Goal: Transaction & Acquisition: Purchase product/service

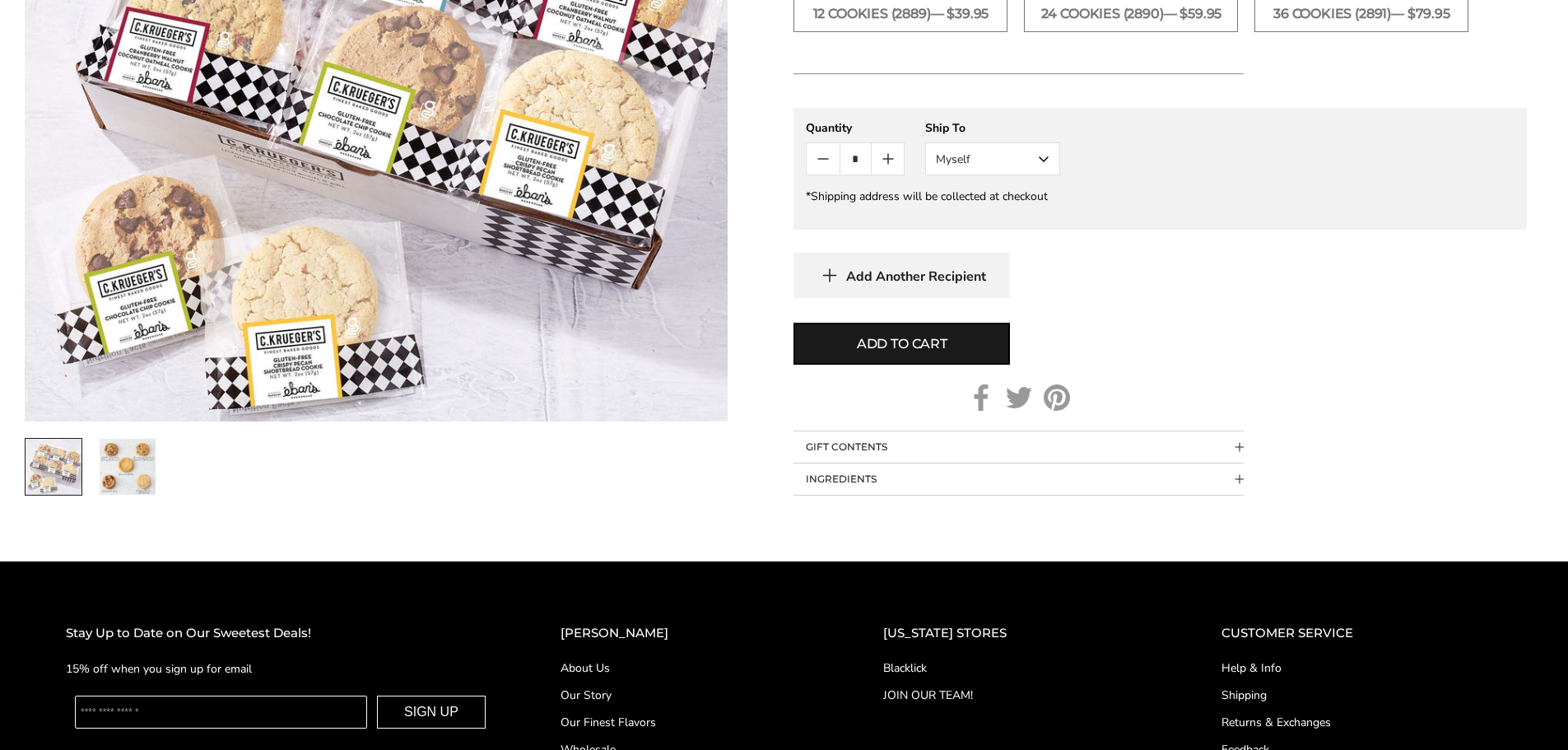
scroll to position [1234, 0]
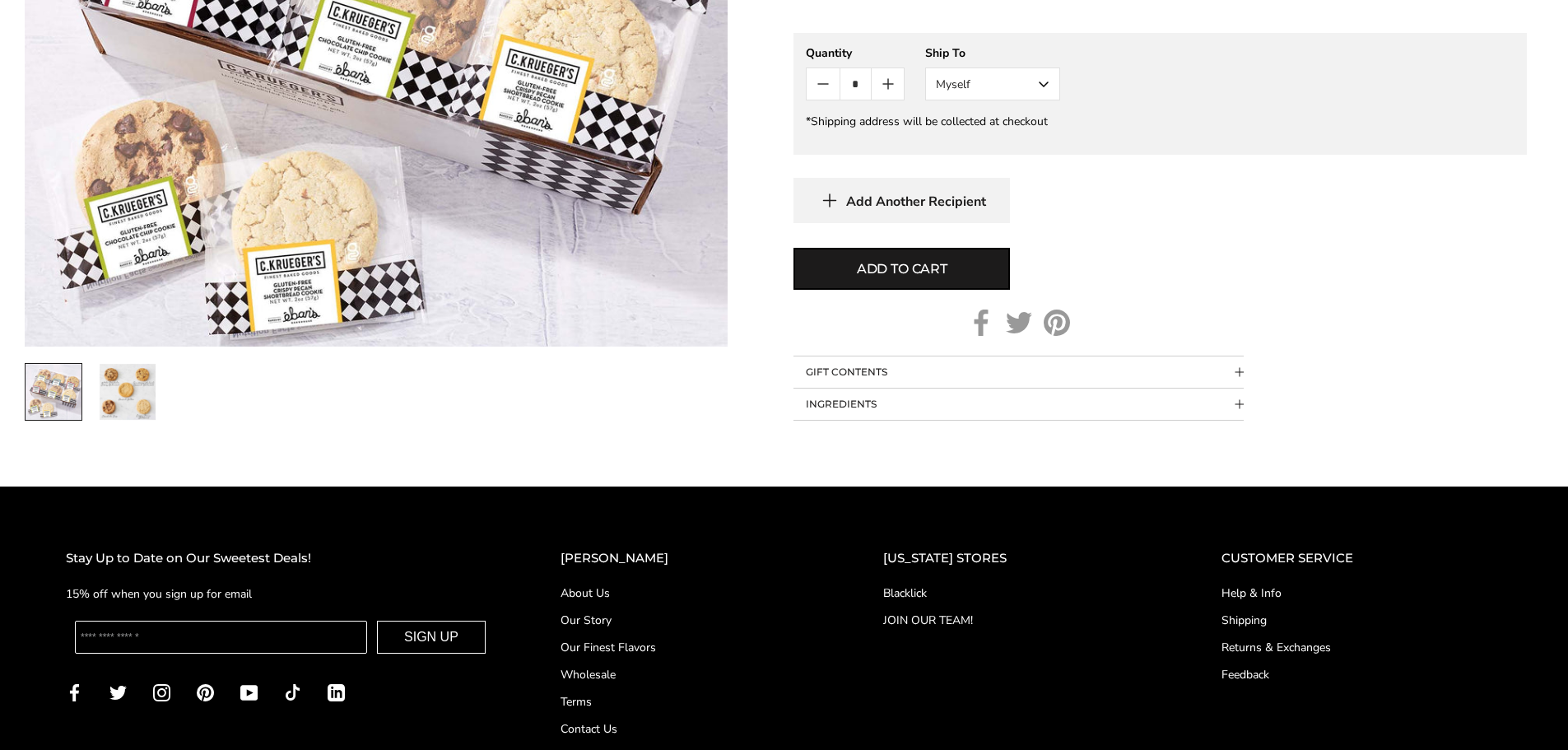
click at [1253, 618] on link "Shipping" at bounding box center [1361, 620] width 280 height 17
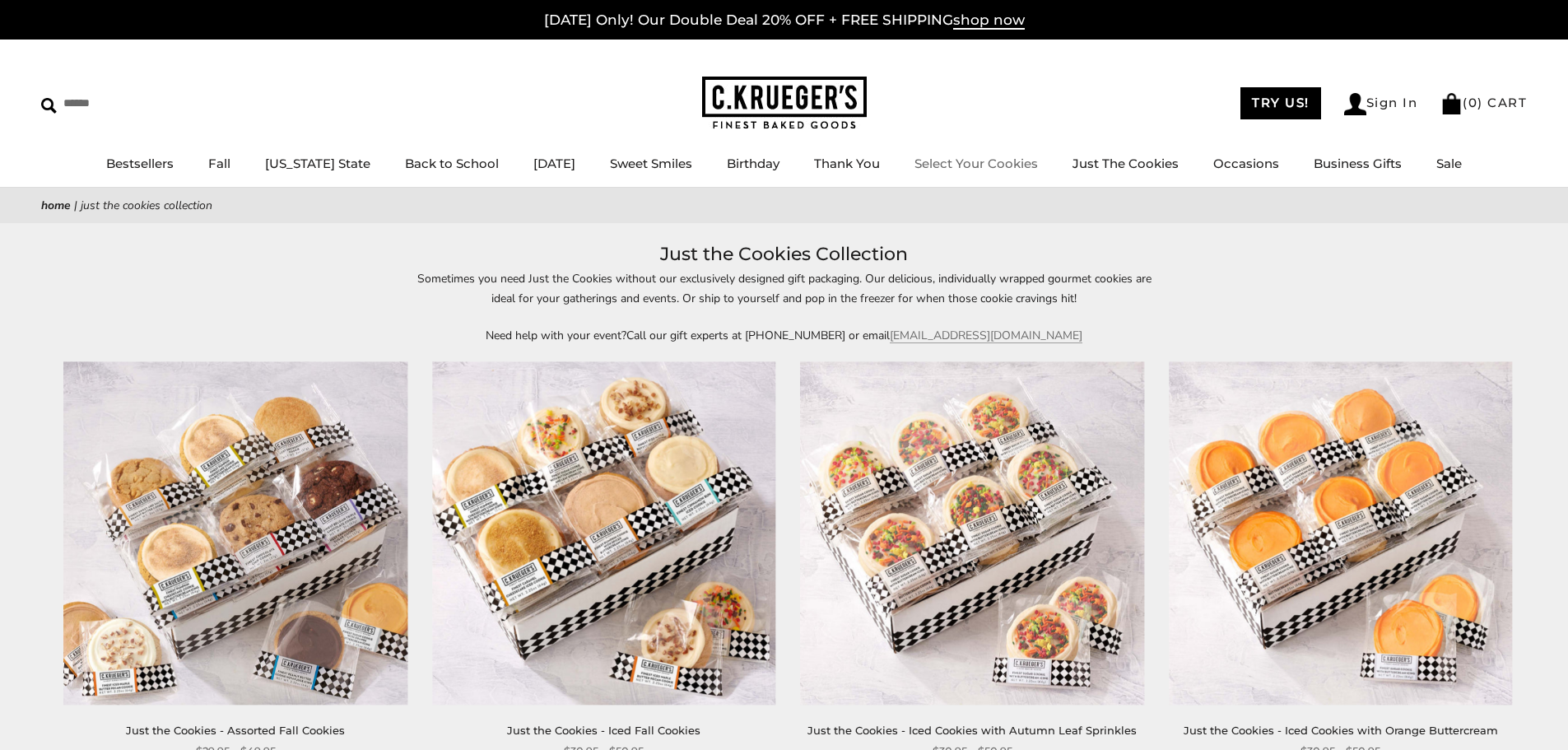
click at [946, 168] on link "Select Your Cookies" at bounding box center [975, 163] width 123 height 16
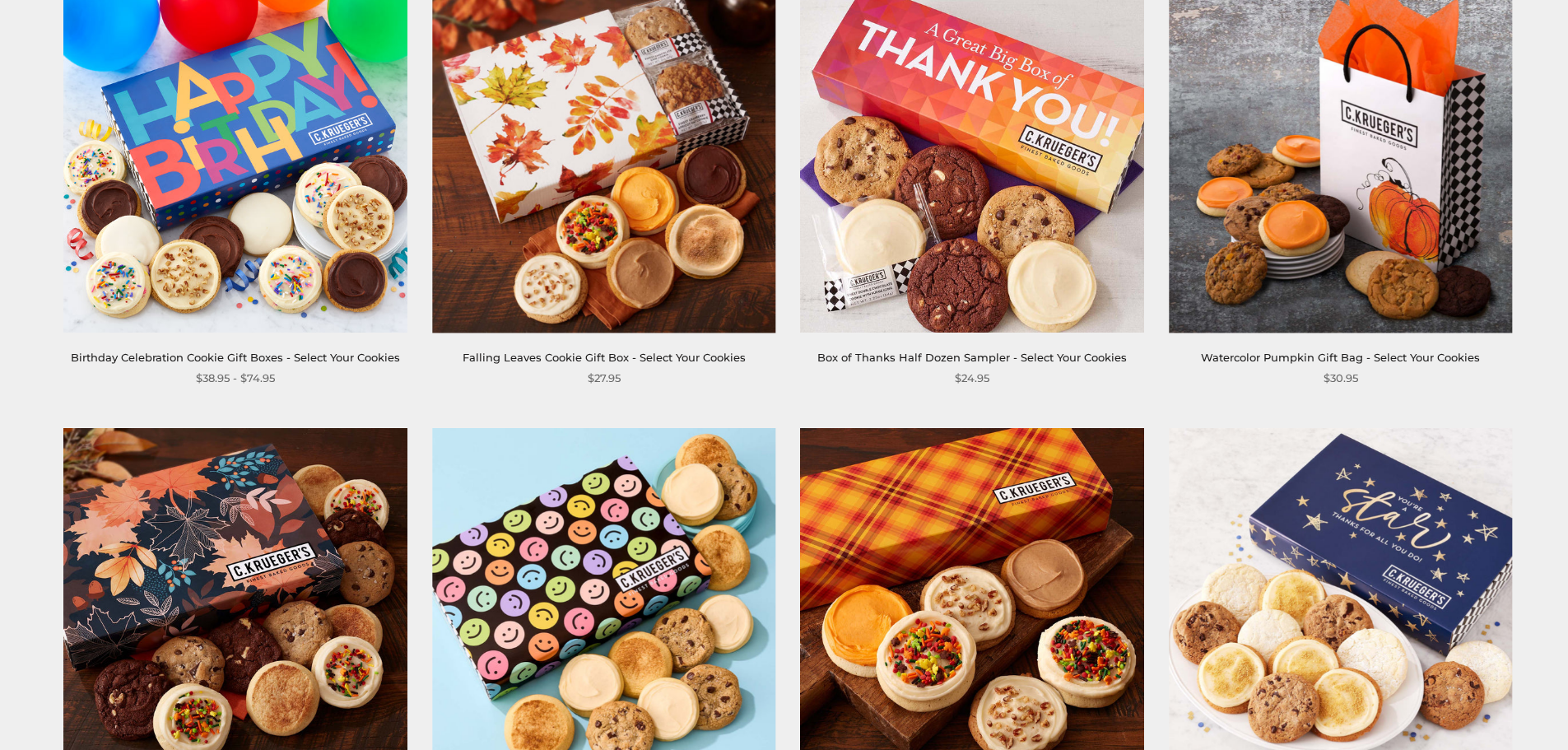
scroll to position [823, 0]
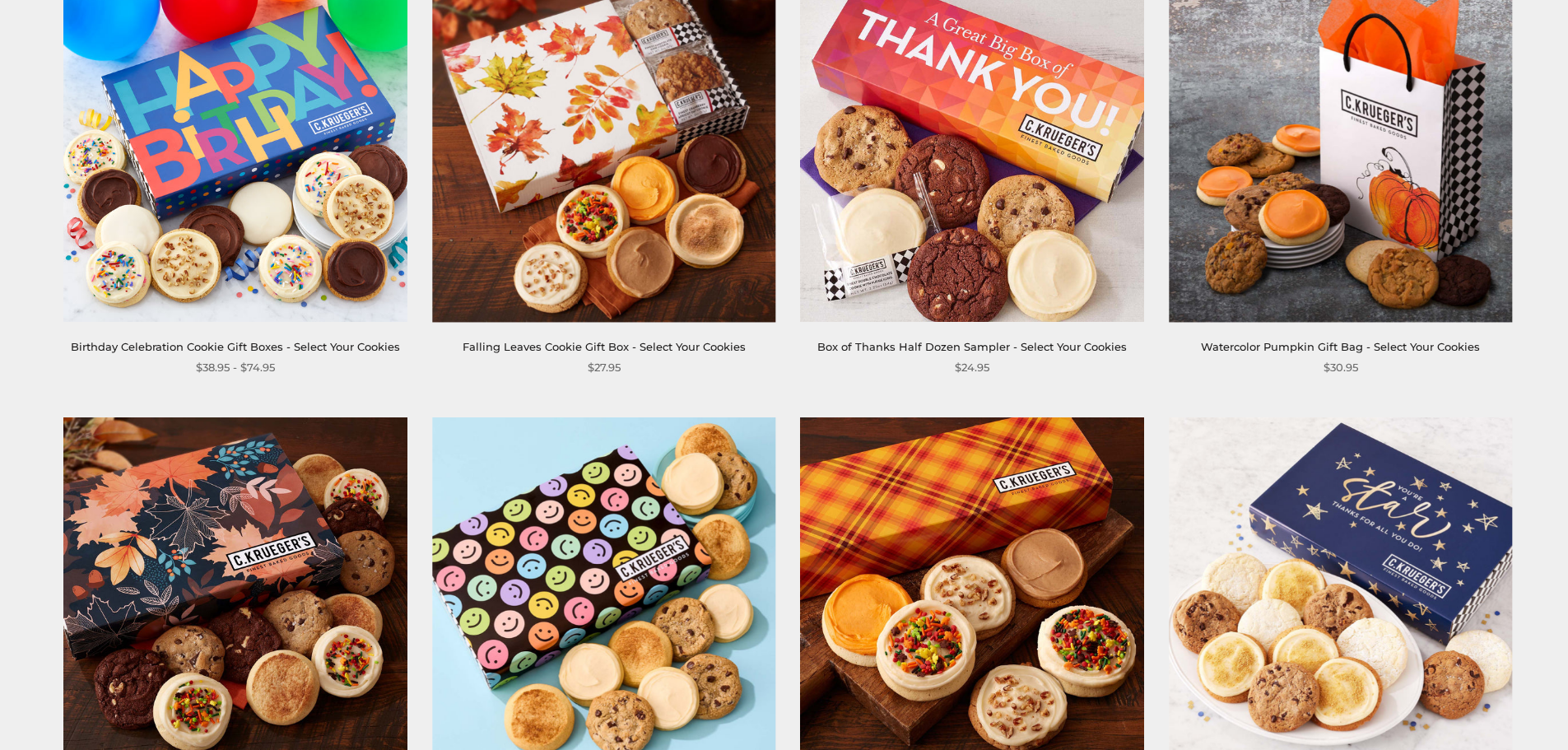
click at [970, 291] on img at bounding box center [972, 149] width 343 height 343
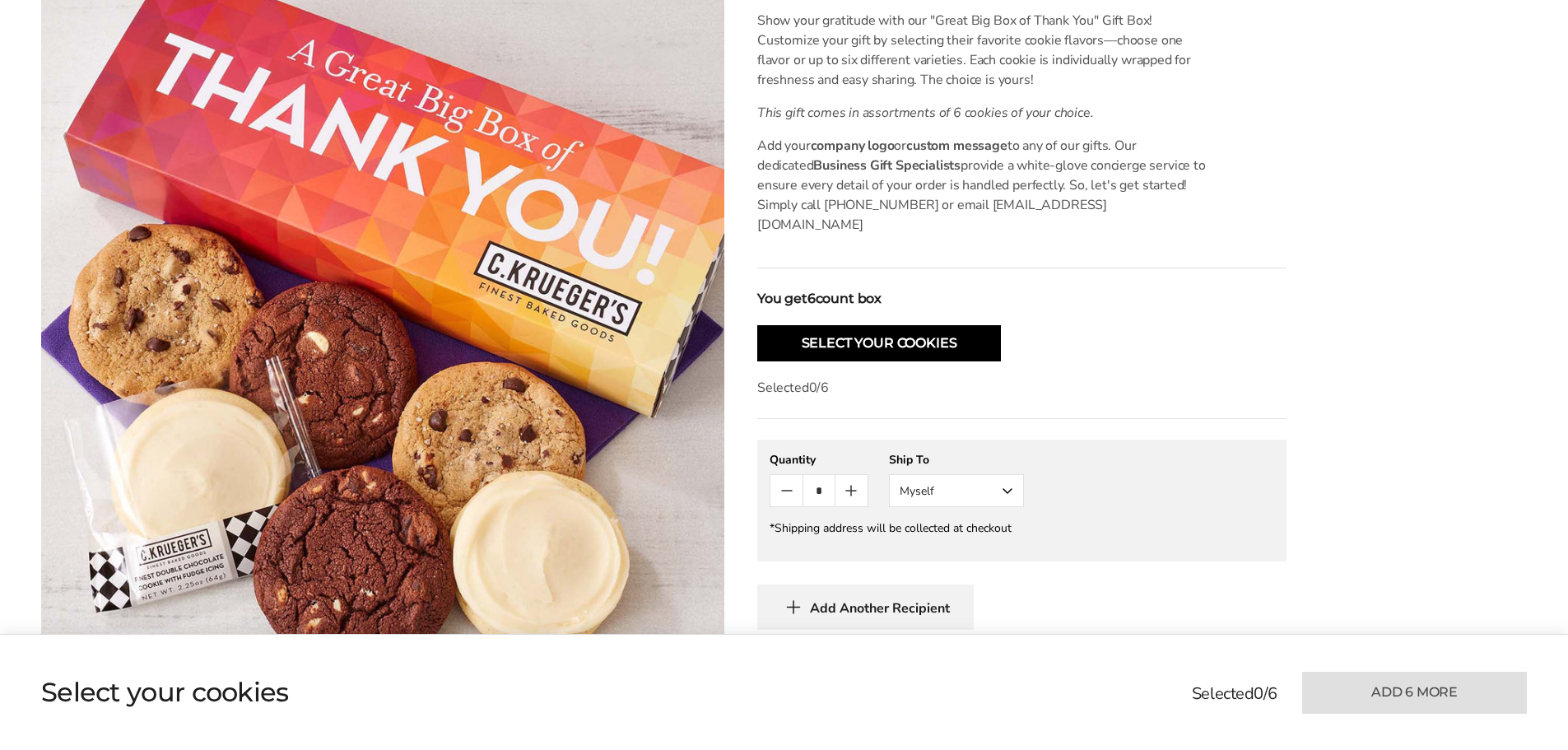
scroll to position [494, 0]
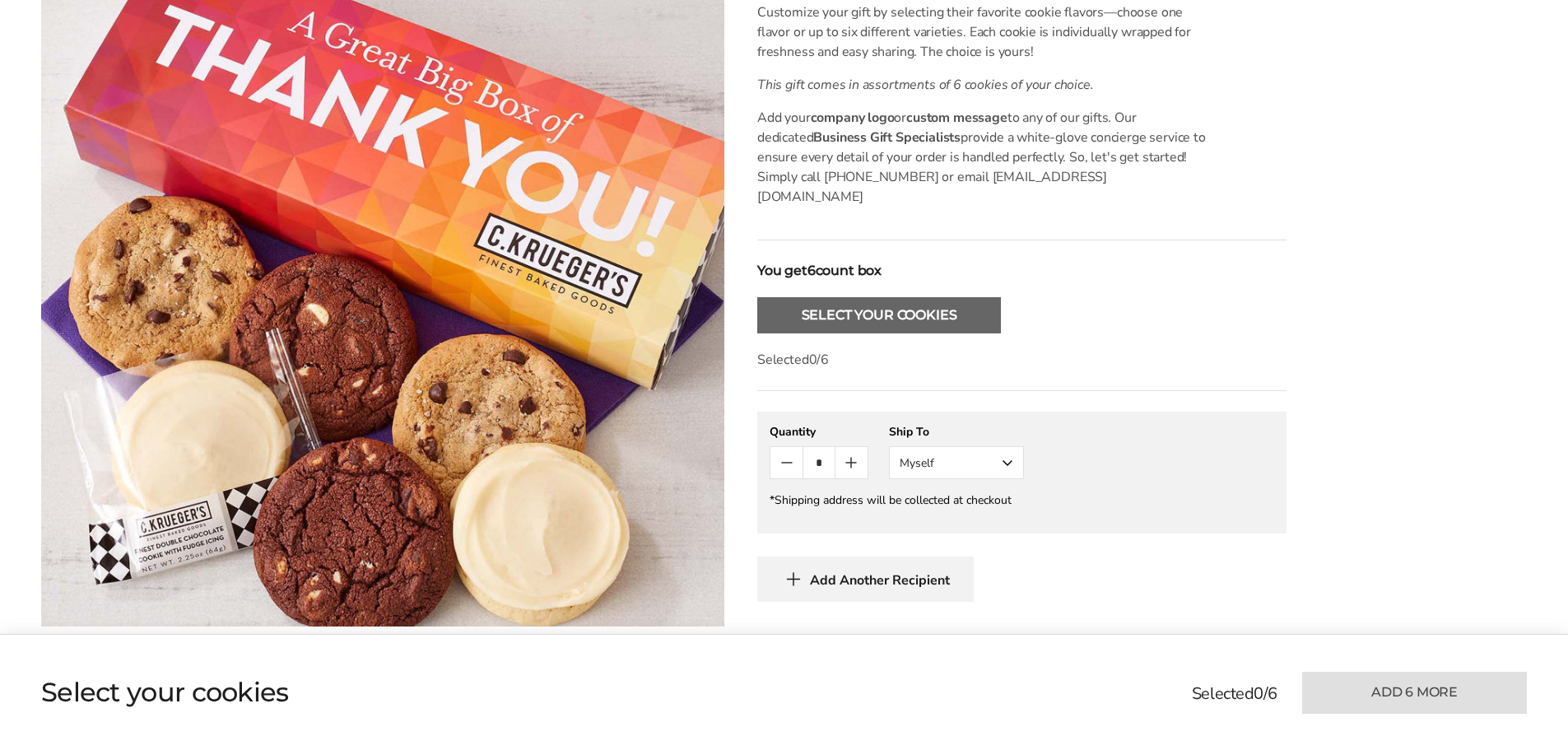
click at [875, 298] on button "Select Your Cookies" at bounding box center [878, 314] width 244 height 36
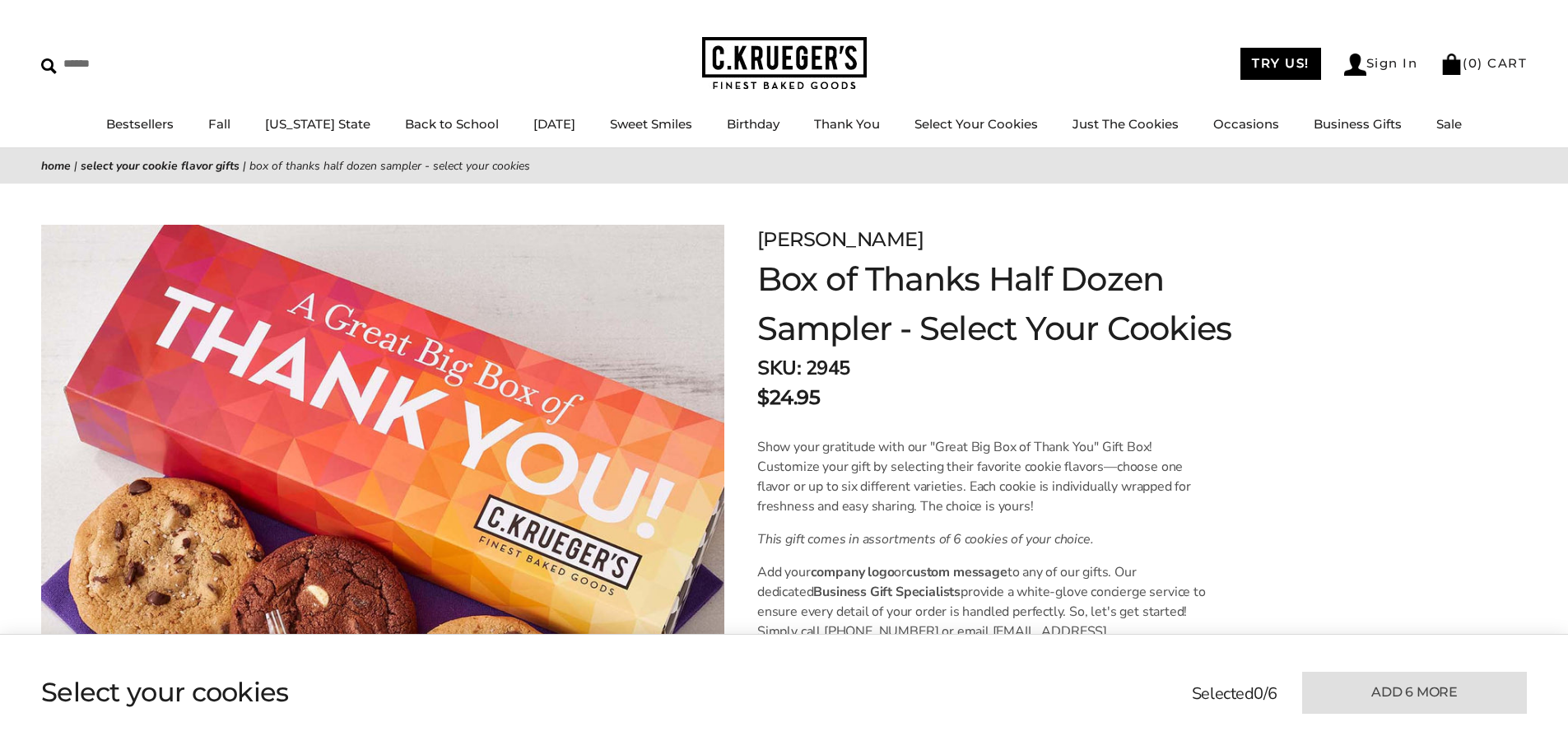
scroll to position [0, 0]
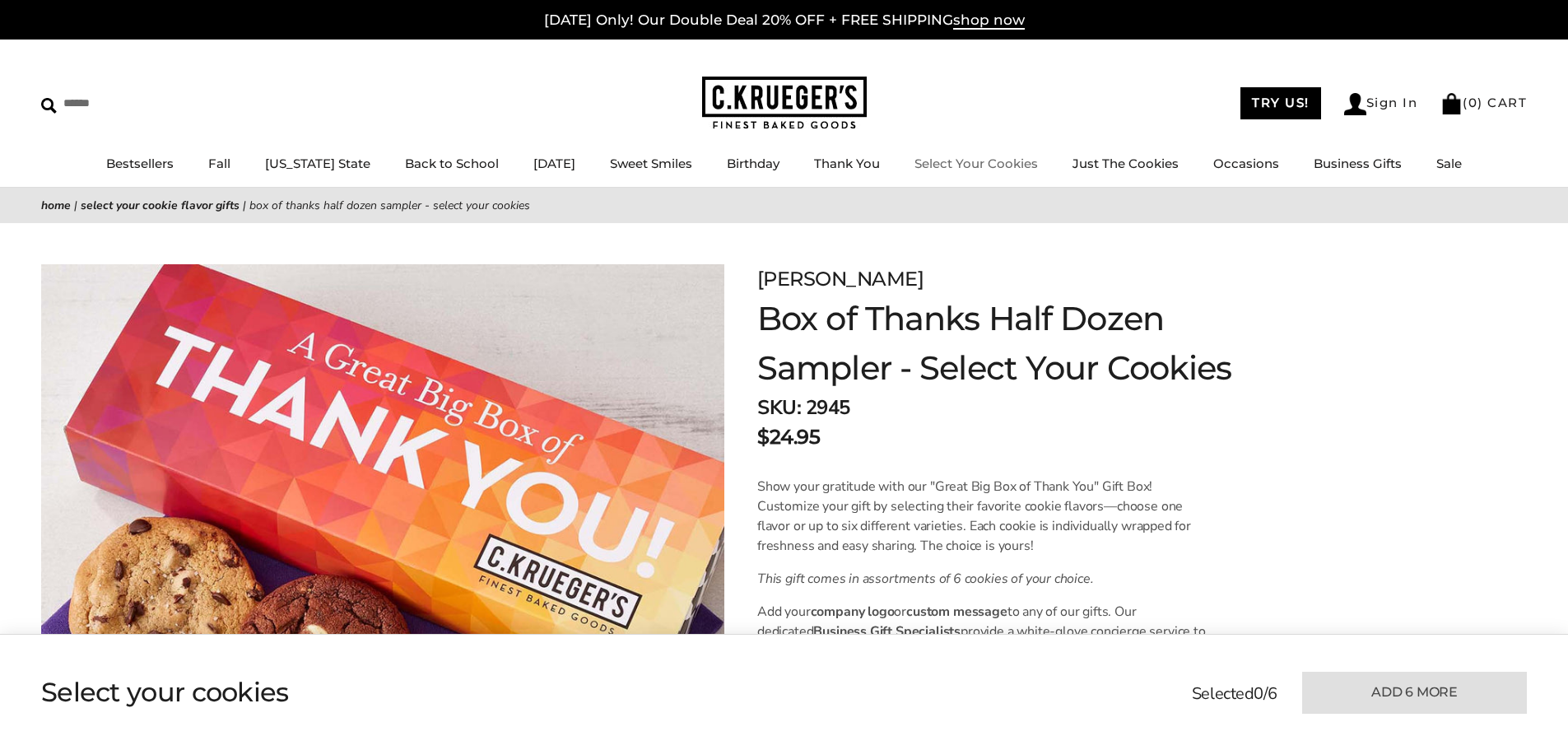
click at [930, 161] on link "Select Your Cookies" at bounding box center [975, 163] width 123 height 16
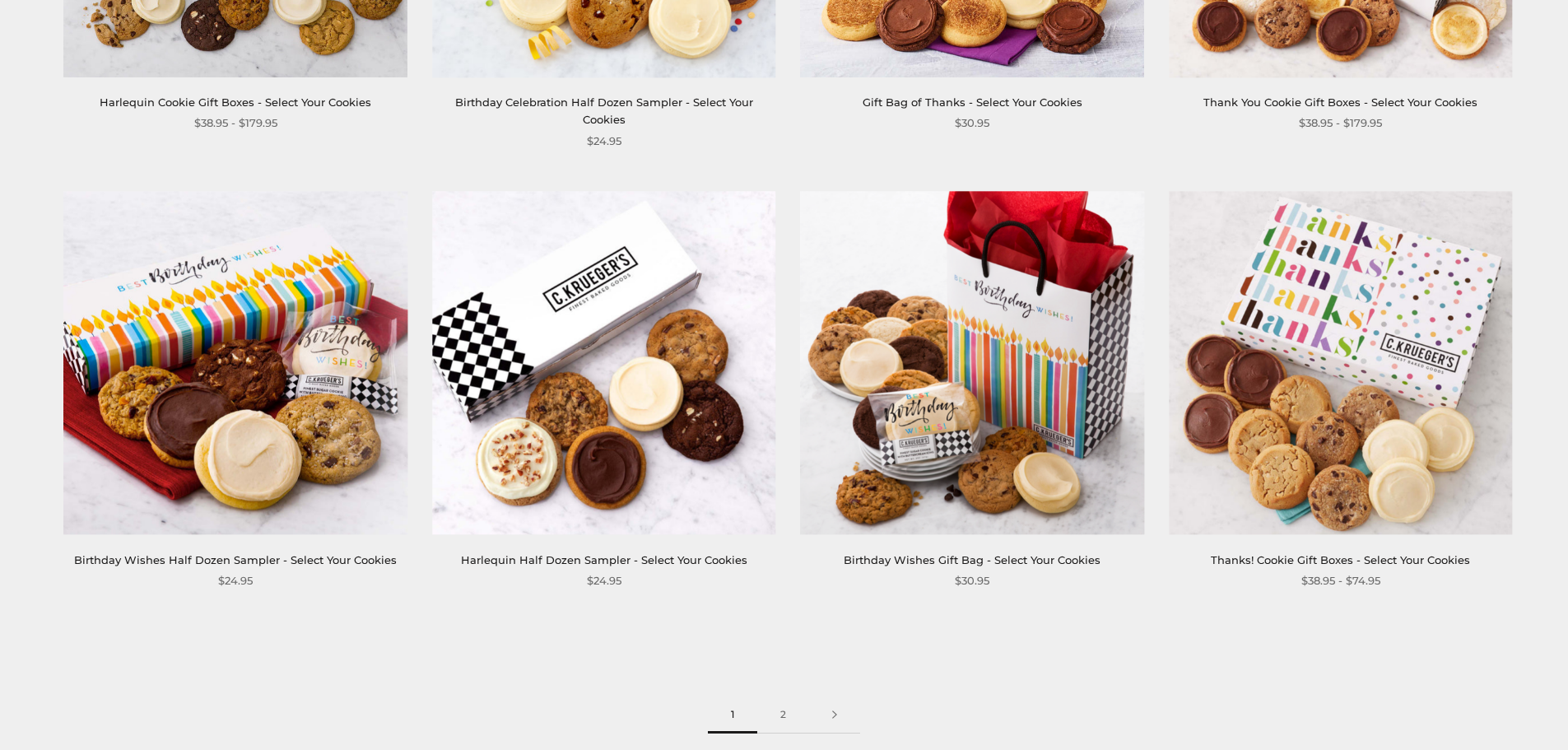
scroll to position [2469, 0]
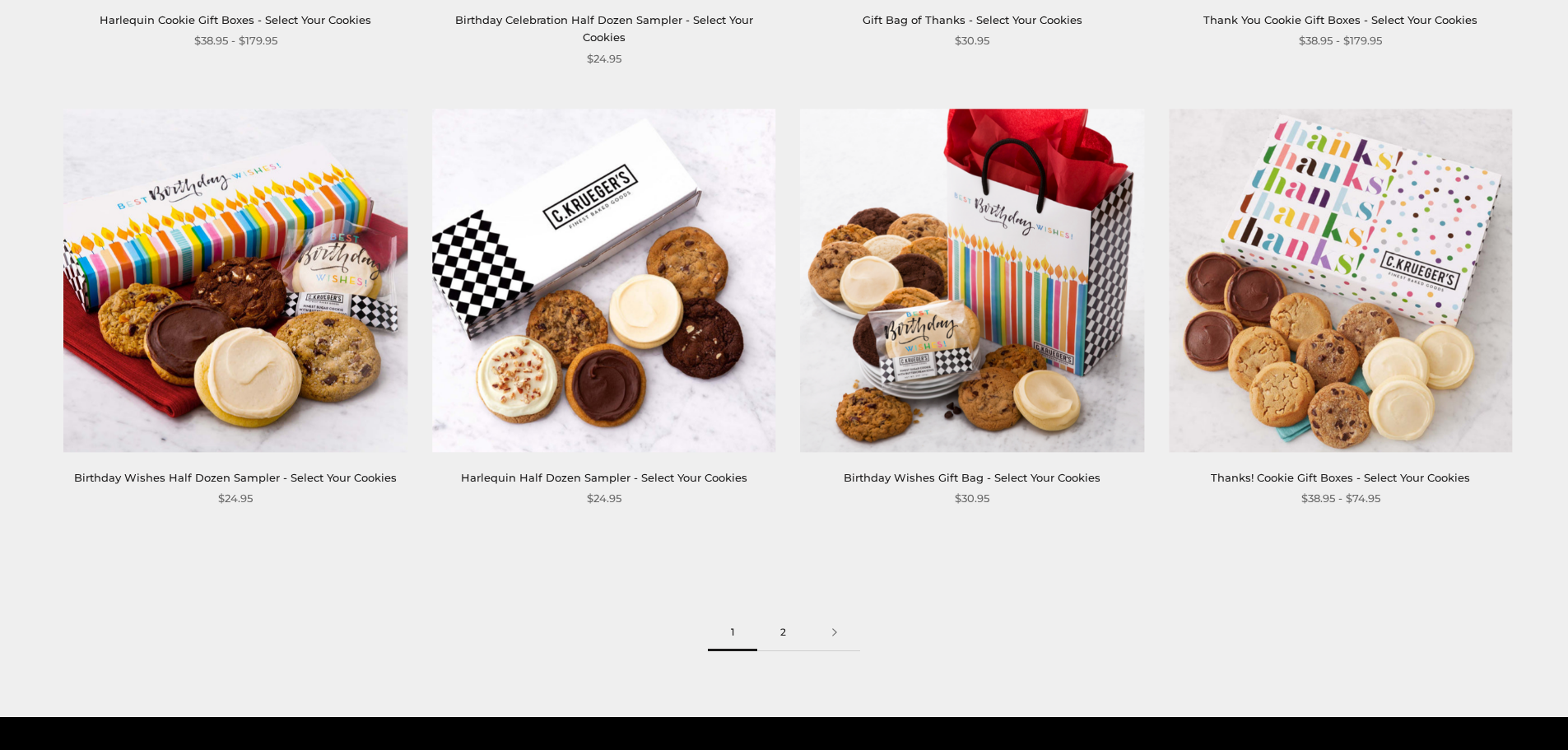
click at [784, 627] on link "2" at bounding box center [782, 633] width 51 height 37
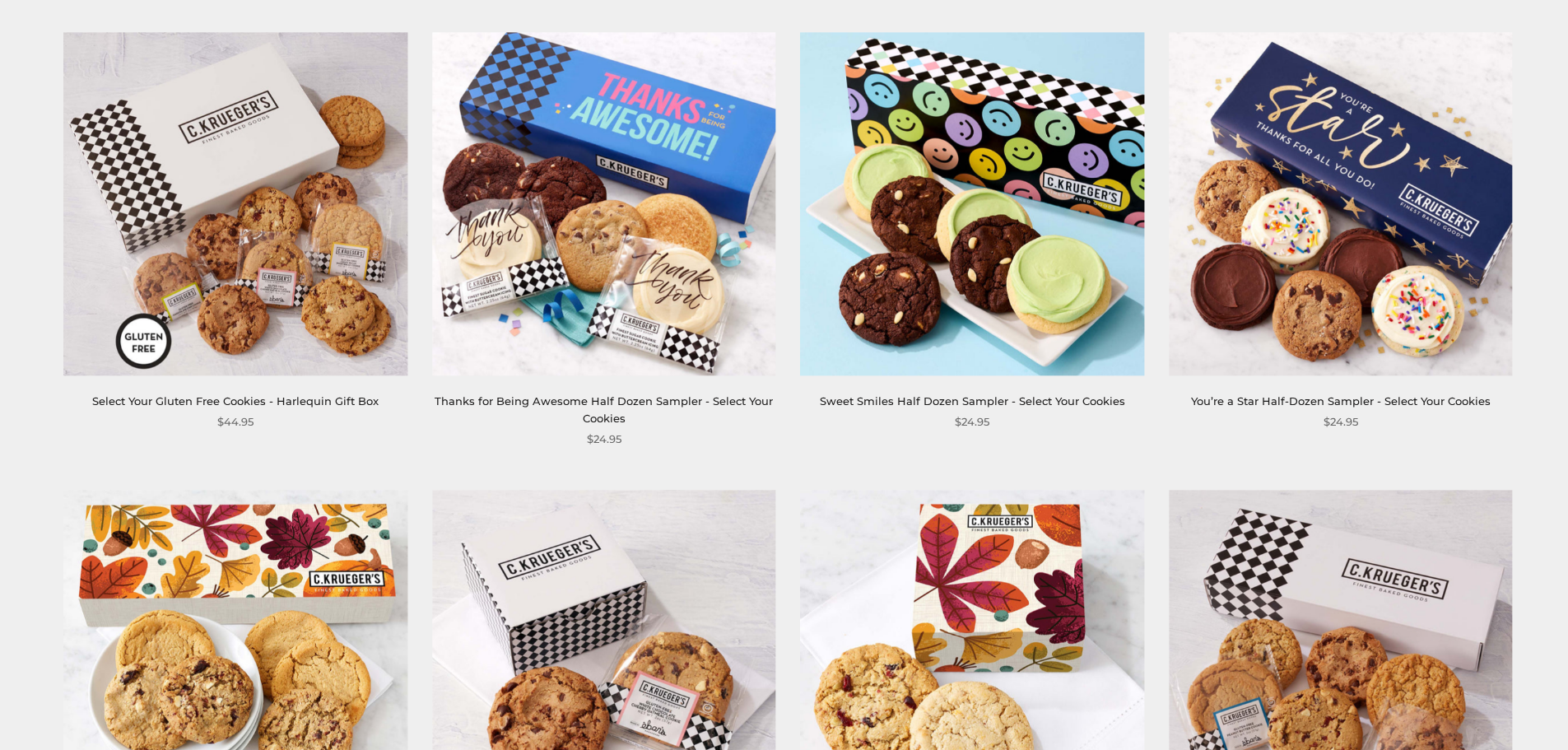
click at [644, 262] on img at bounding box center [604, 204] width 343 height 343
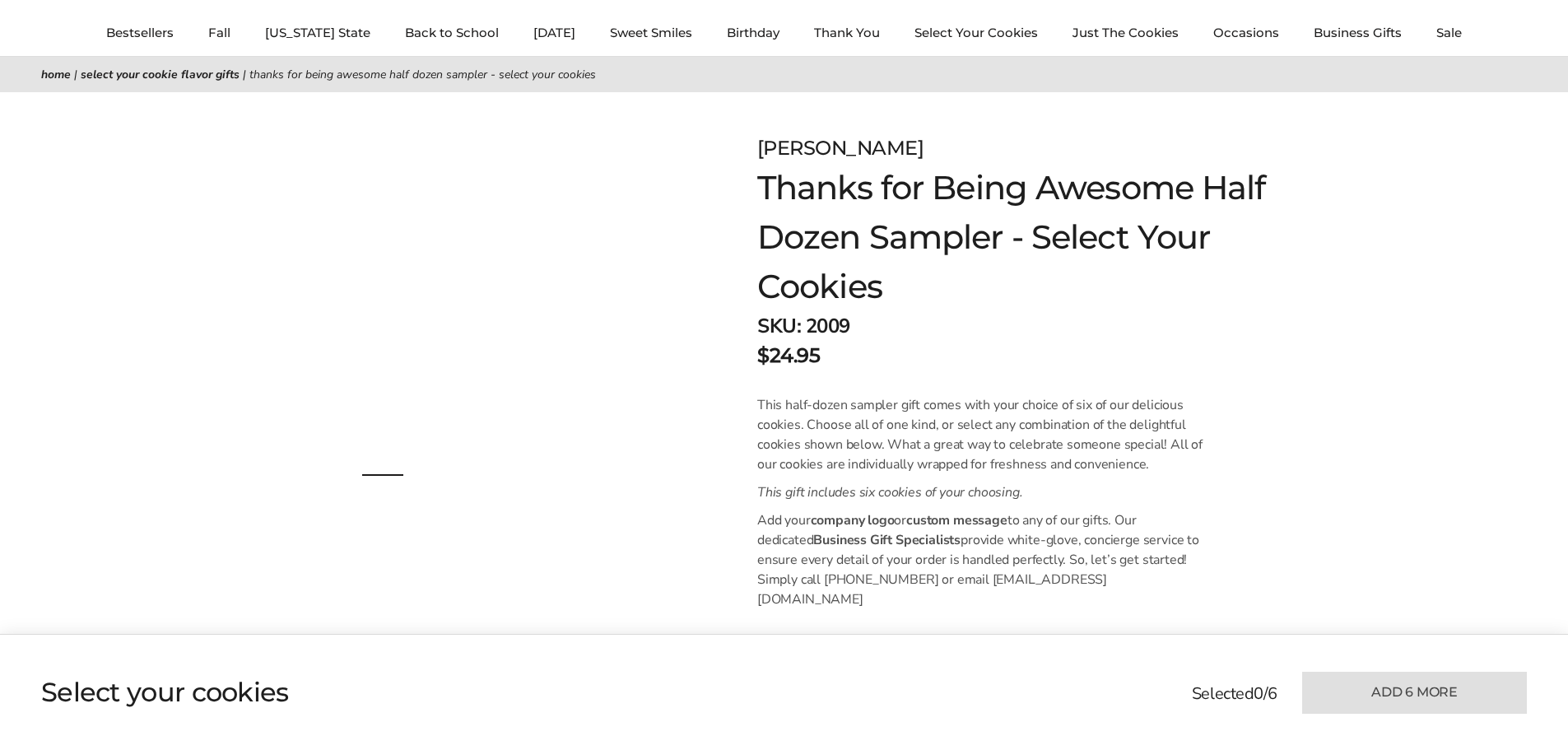
scroll to position [246, 0]
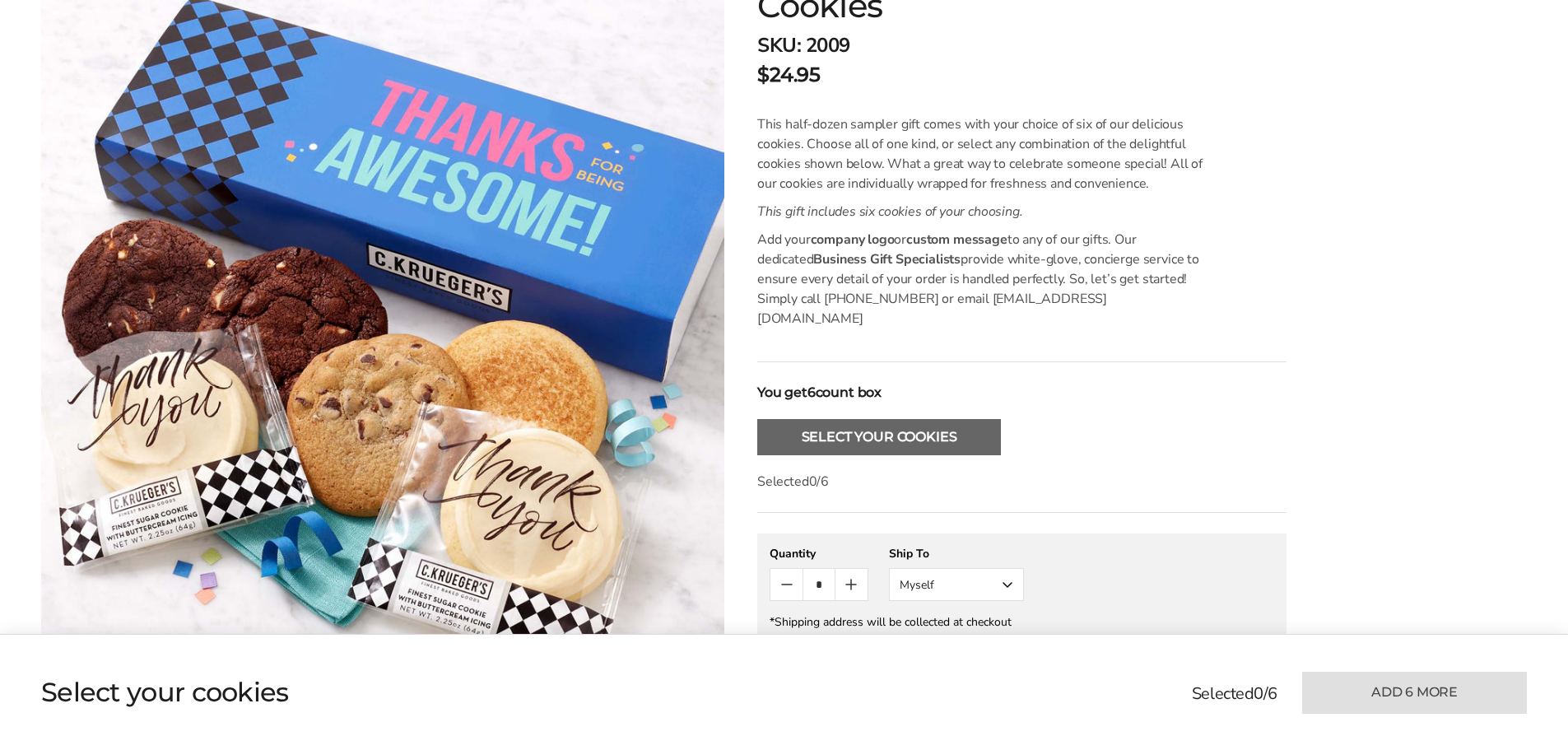
click at [784, 419] on button "Select Your Cookies" at bounding box center [878, 437] width 244 height 36
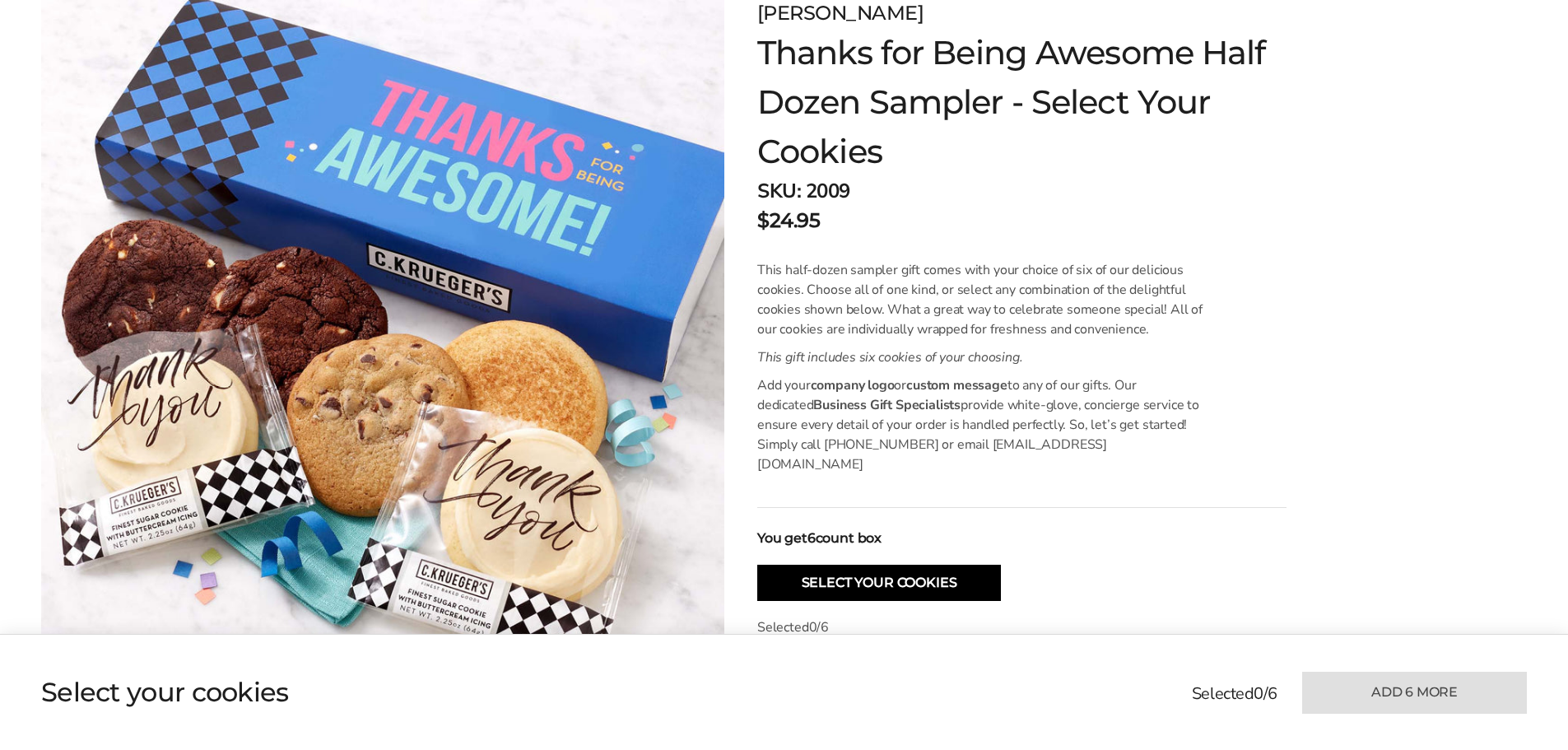
scroll to position [0, 0]
